Goal: Book appointment/travel/reservation

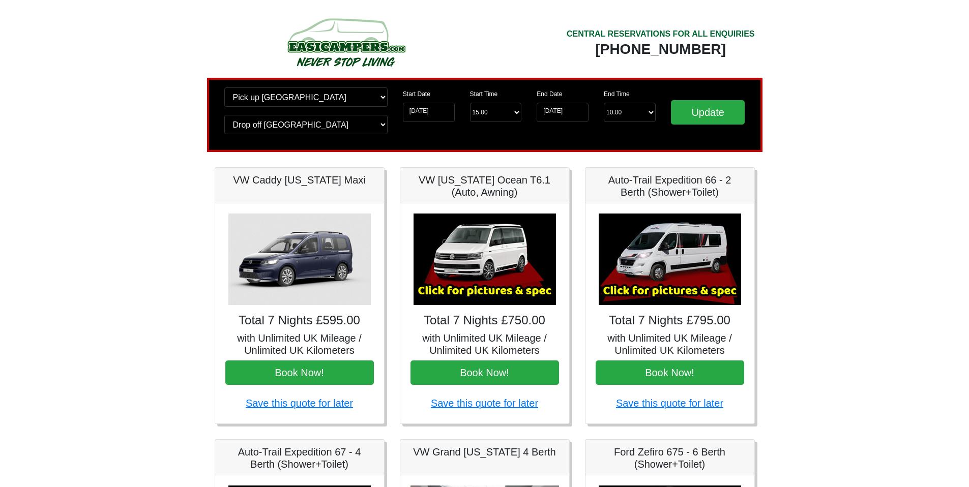
scroll to position [18, 0]
click at [425, 113] on input "[DATE]" at bounding box center [429, 112] width 52 height 19
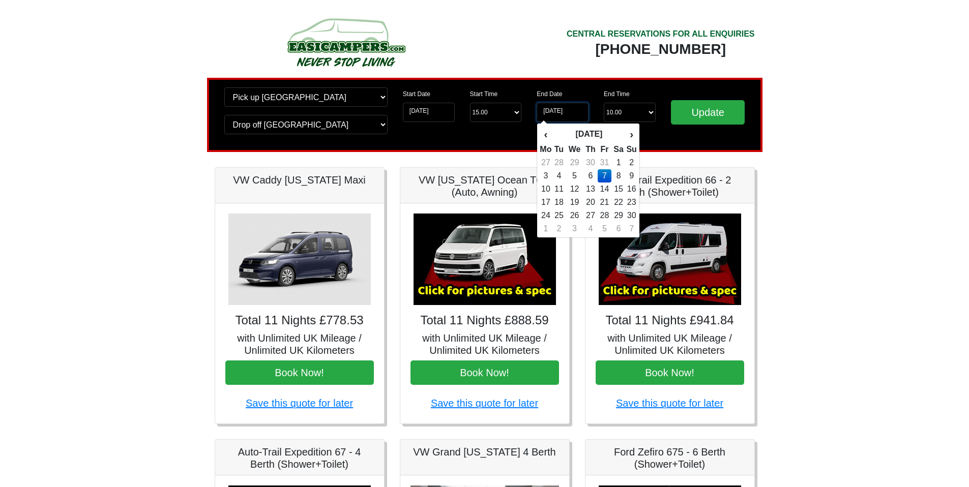
click at [571, 105] on input "[DATE]" at bounding box center [563, 112] width 52 height 19
click at [545, 136] on th "‹" at bounding box center [545, 134] width 13 height 17
click at [605, 212] on td "31" at bounding box center [605, 215] width 14 height 13
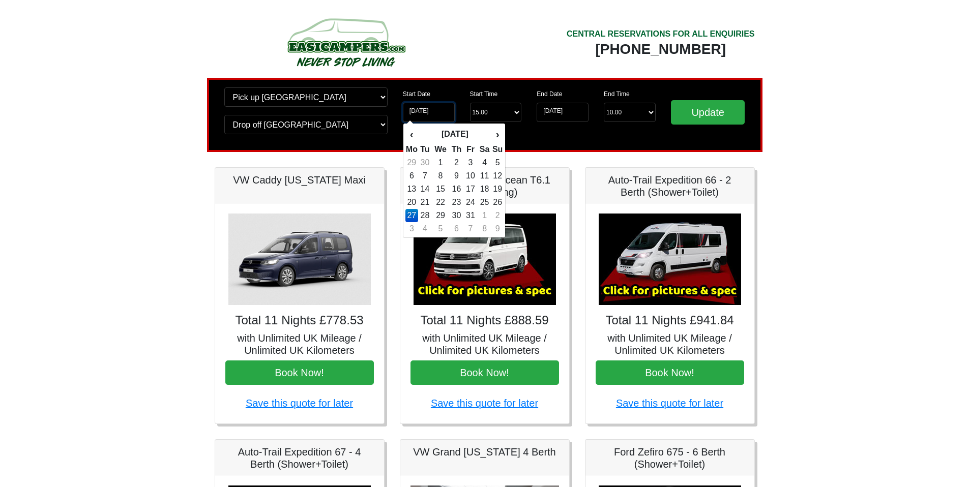
click at [444, 117] on input "[DATE]" at bounding box center [429, 112] width 52 height 19
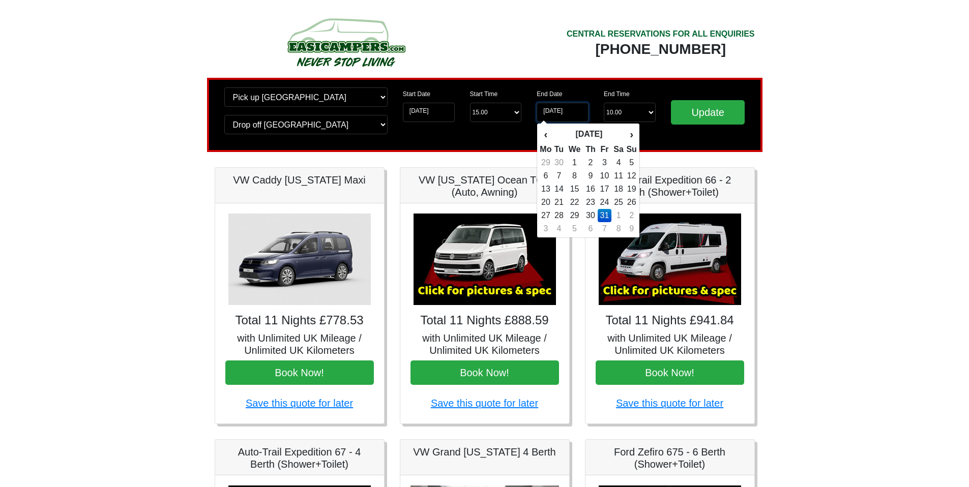
click at [575, 109] on input "[DATE]" at bounding box center [563, 112] width 52 height 19
click at [621, 216] on td "1" at bounding box center [618, 215] width 15 height 13
type input "[DATE]"
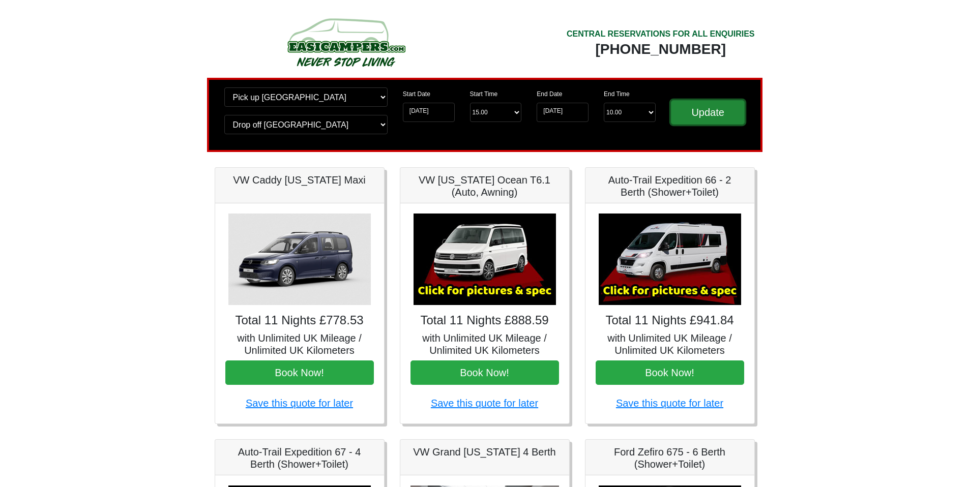
click at [725, 119] on input "Update" at bounding box center [708, 112] width 74 height 24
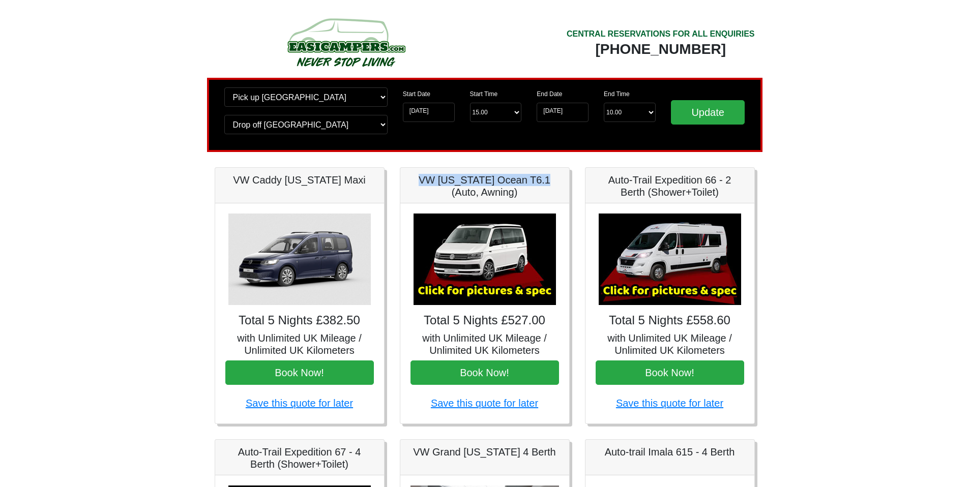
drag, startPoint x: 412, startPoint y: 180, endPoint x: 525, endPoint y: 183, distance: 114.0
click at [525, 183] on h5 "VW [US_STATE] Ocean T6.1 (Auto, Awning)" at bounding box center [485, 186] width 149 height 24
click at [616, 183] on h5 "Auto-Trail Expedition 66 - 2 Berth (Shower+Toilet)" at bounding box center [670, 186] width 149 height 24
drag, startPoint x: 606, startPoint y: 180, endPoint x: 724, endPoint y: 194, distance: 118.9
click at [724, 194] on h5 "Auto-Trail Expedition 66 - 2 Berth (Shower+Toilet)" at bounding box center [670, 186] width 149 height 24
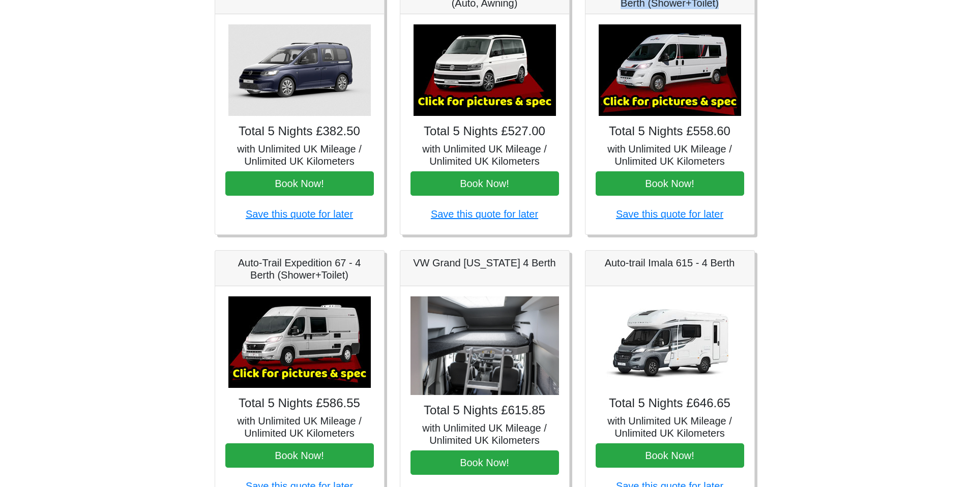
scroll to position [191, 0]
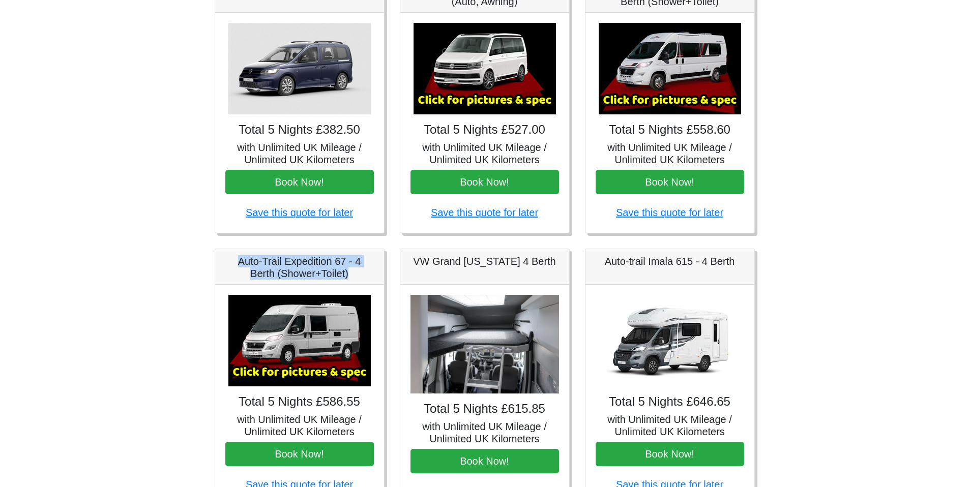
drag, startPoint x: 237, startPoint y: 261, endPoint x: 373, endPoint y: 279, distance: 137.5
click at [373, 279] on div "Auto-Trail Expedition 67 - 4 Berth (Shower+Toilet)" at bounding box center [299, 267] width 169 height 36
copy h5 "Auto-Trail Expedition 67 - 4 Berth (Shower+Toilet)"
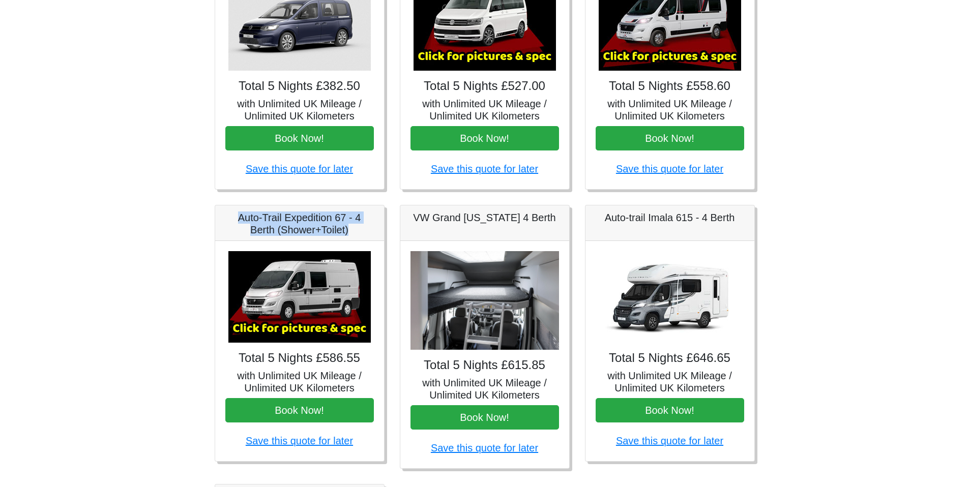
scroll to position [284, 0]
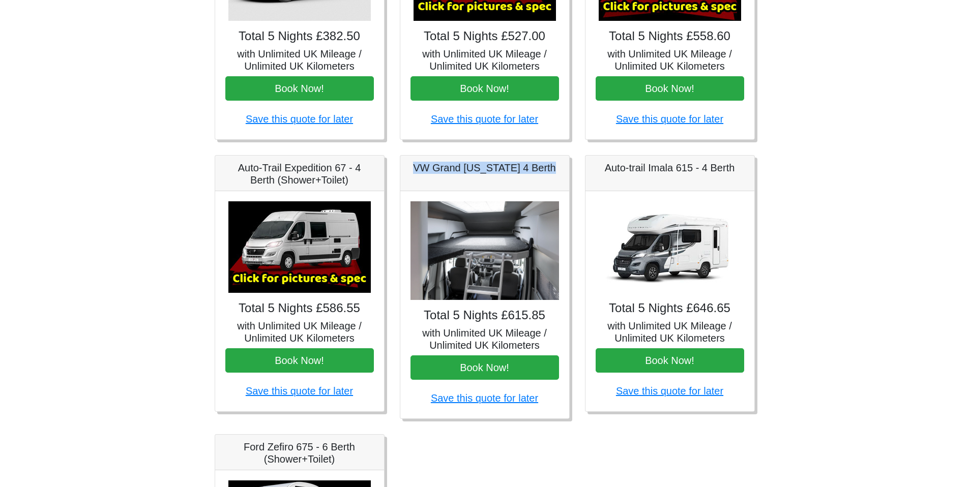
drag, startPoint x: 555, startPoint y: 170, endPoint x: 411, endPoint y: 165, distance: 145.1
click at [411, 165] on h5 "VW Grand [US_STATE] 4 Berth" at bounding box center [485, 168] width 149 height 12
copy h5 "VW Grand [US_STATE] 4 Berth"
click at [488, 257] on img at bounding box center [485, 250] width 149 height 99
click at [484, 313] on h4 "Total 5 Nights £615.85" at bounding box center [485, 315] width 149 height 15
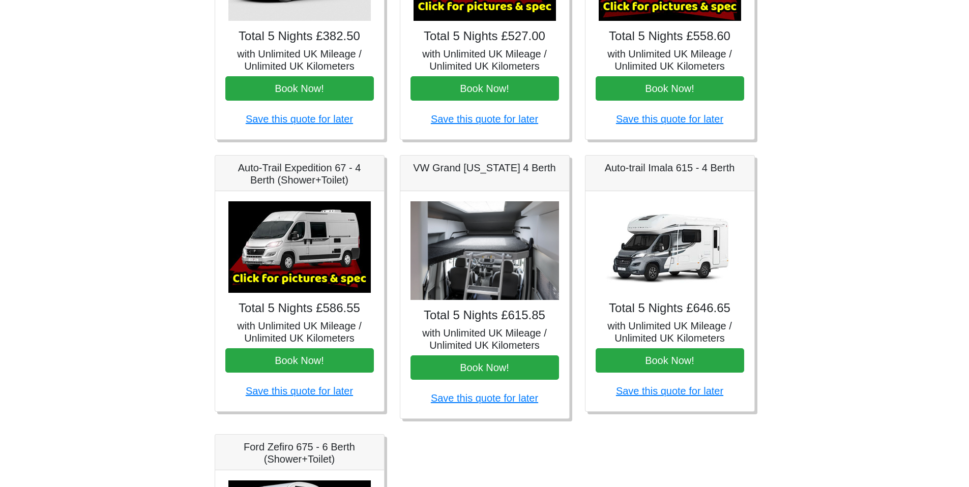
click at [479, 330] on h5 "with Unlimited UK Mileage / Unlimited UK Kilometers" at bounding box center [485, 339] width 149 height 24
click at [479, 169] on h5 "VW Grand [US_STATE] 4 Berth" at bounding box center [485, 168] width 149 height 12
click at [478, 269] on img at bounding box center [485, 250] width 149 height 99
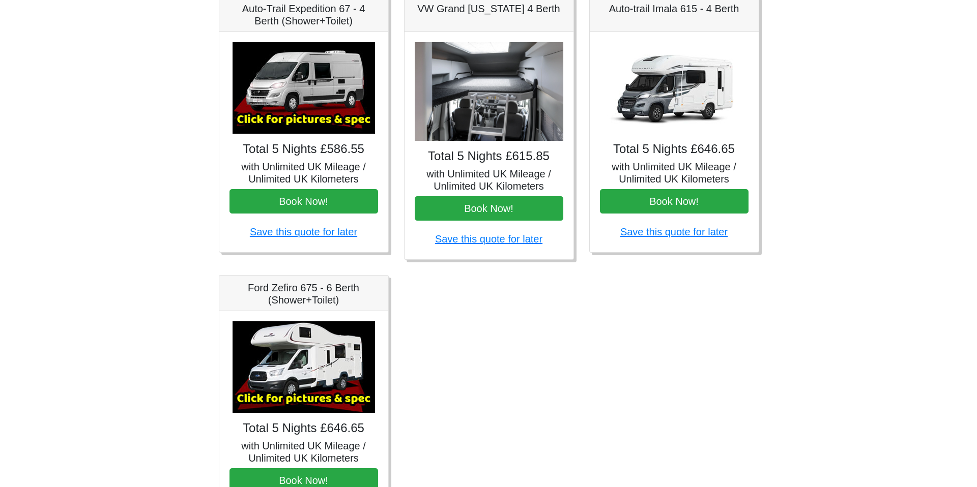
scroll to position [528, 0]
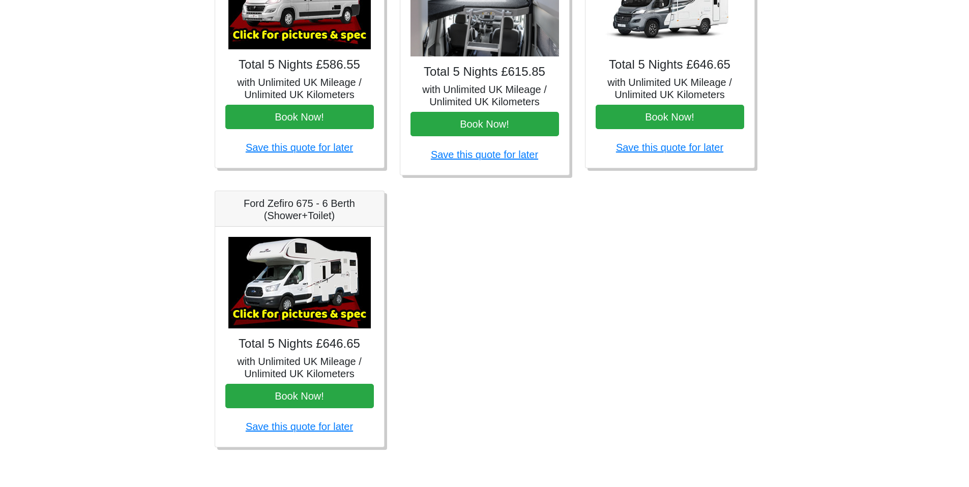
click at [298, 277] on img at bounding box center [299, 283] width 142 height 92
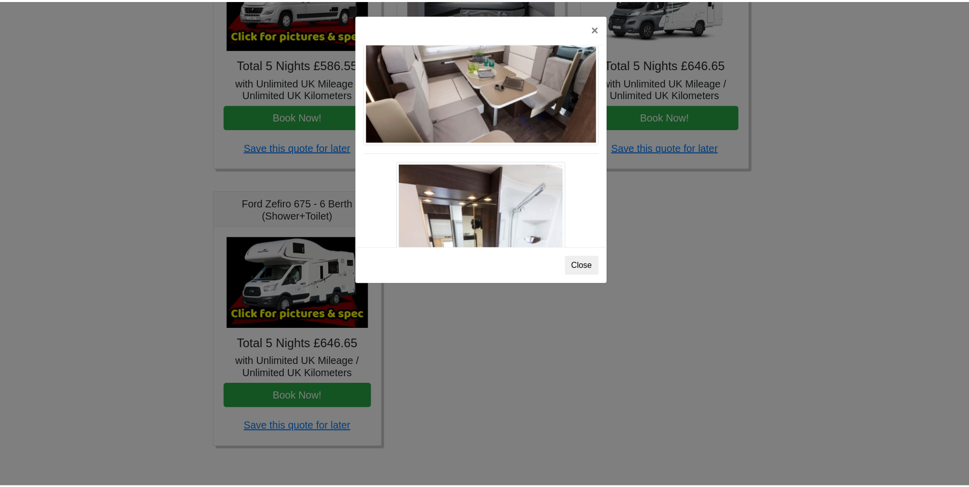
scroll to position [511, 0]
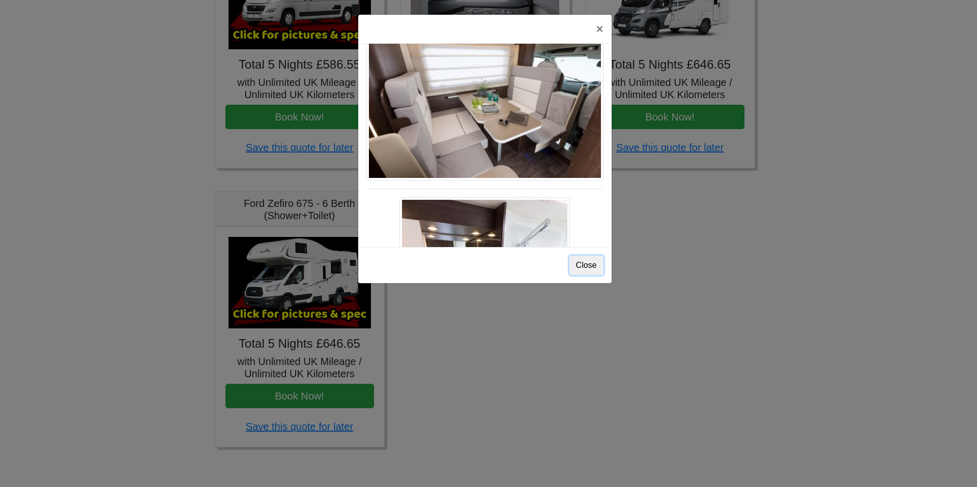
click at [589, 267] on button "Close" at bounding box center [586, 265] width 34 height 19
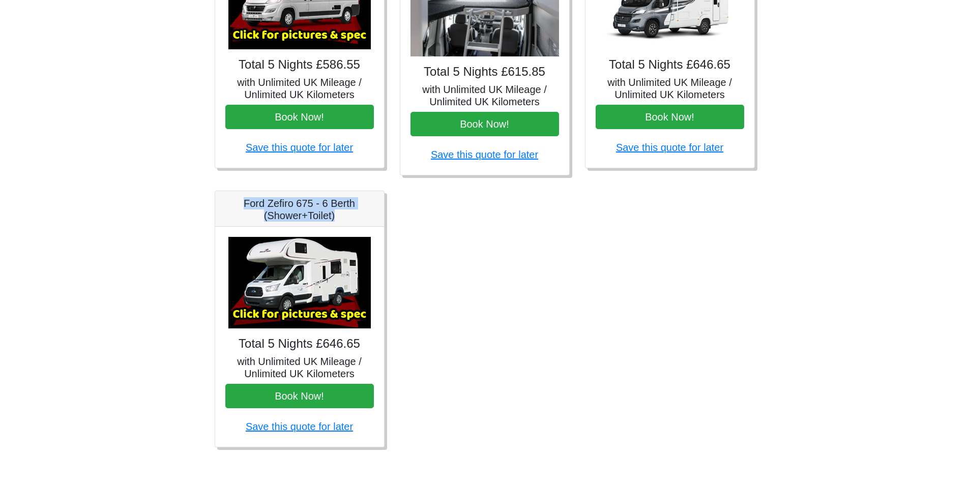
drag, startPoint x: 239, startPoint y: 198, endPoint x: 357, endPoint y: 212, distance: 118.8
click at [357, 212] on h5 "Ford Zefiro 675 - 6 Berth (Shower+Toilet)" at bounding box center [299, 209] width 149 height 24
copy h5 "Ford Zefiro 675 - 6 Berth (Shower+Toilet)"
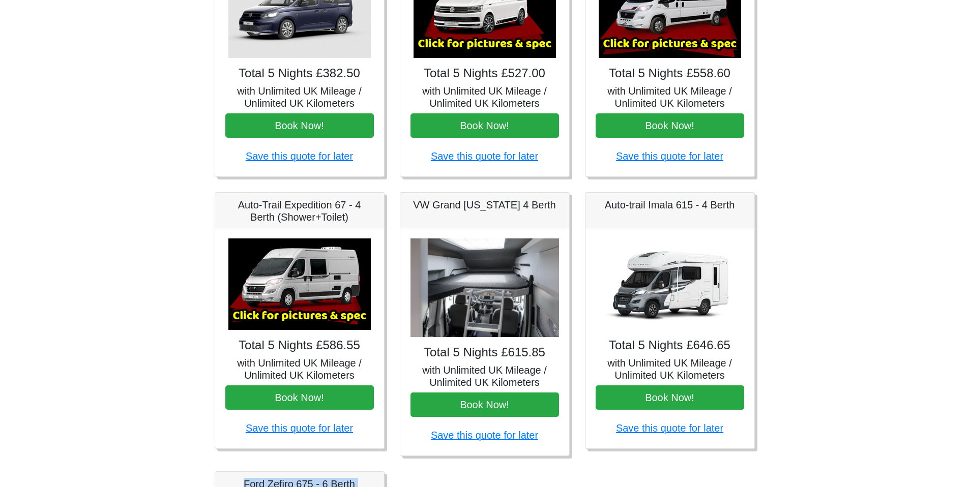
scroll to position [39, 0]
